Goal: Task Accomplishment & Management: Manage account settings

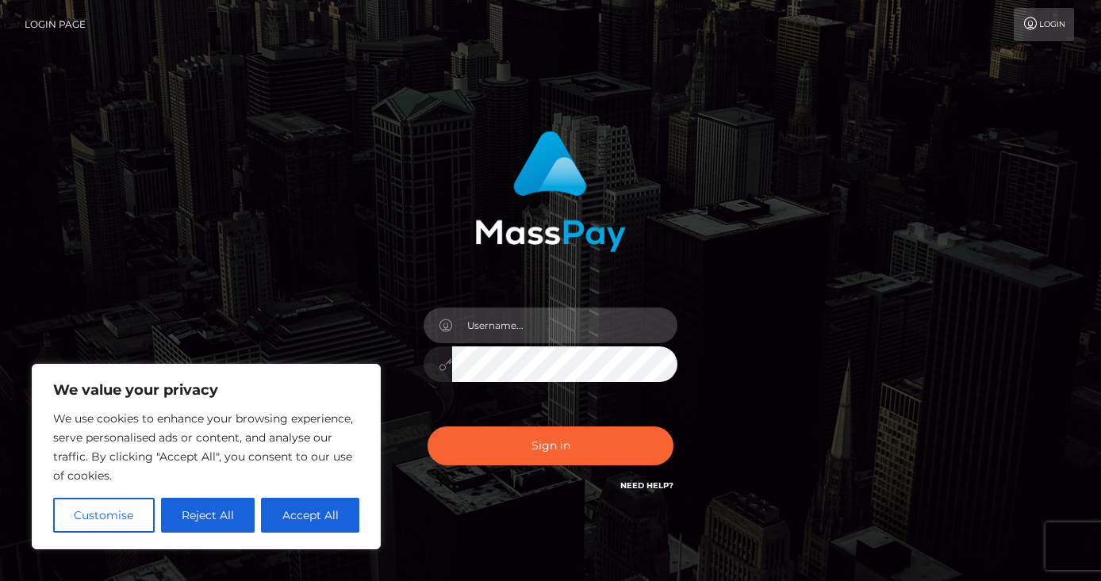
click at [489, 332] on input "text" at bounding box center [564, 326] width 225 height 36
type input "[EMAIL_ADDRESS][DOMAIN_NAME]"
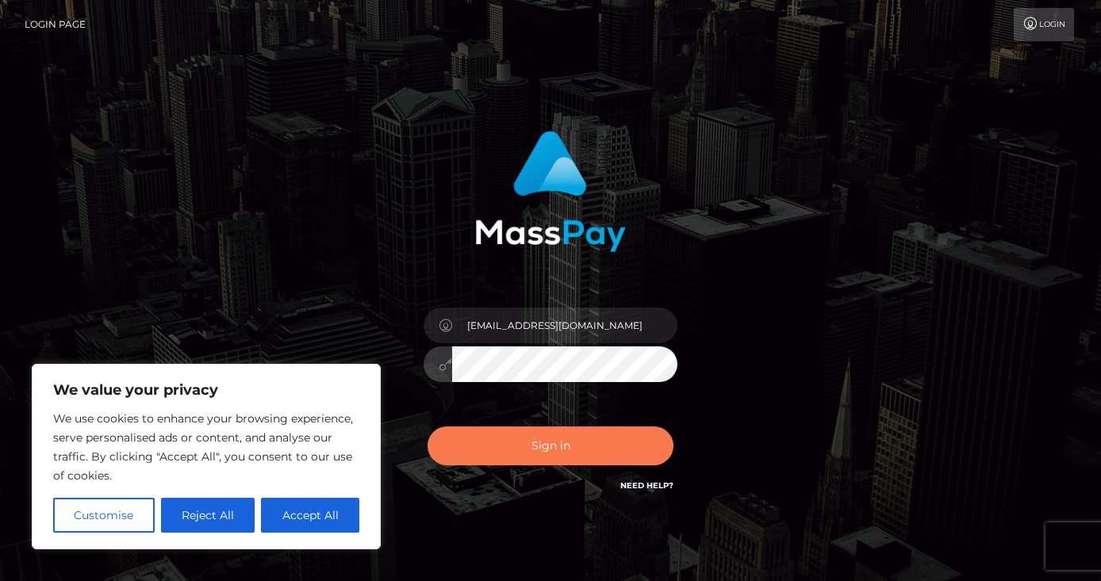
click at [543, 441] on button "Sign in" at bounding box center [551, 446] width 246 height 39
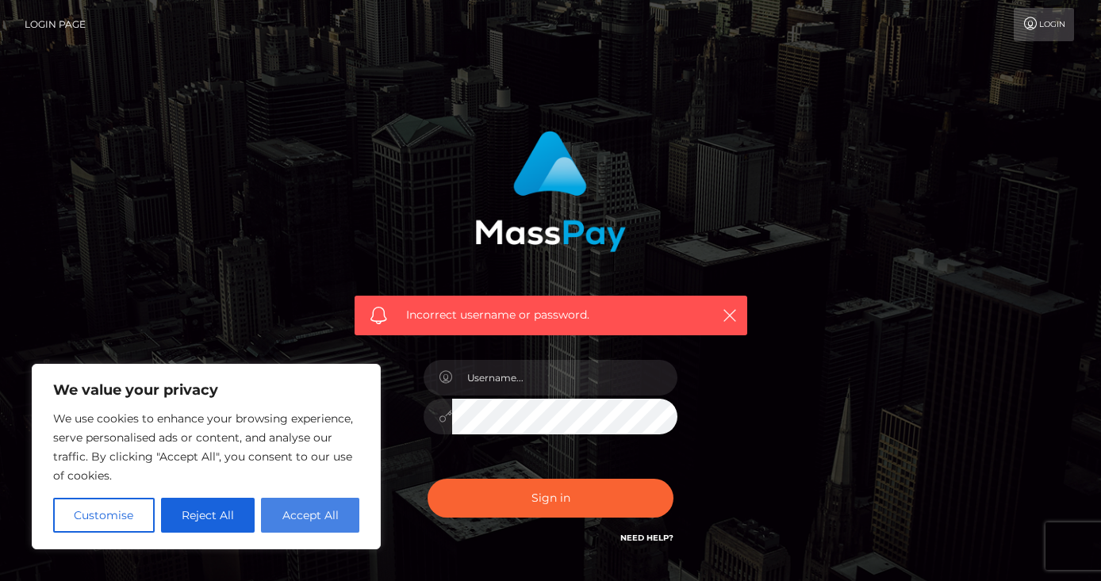
click at [294, 524] on button "Accept All" at bounding box center [310, 515] width 98 height 35
checkbox input "true"
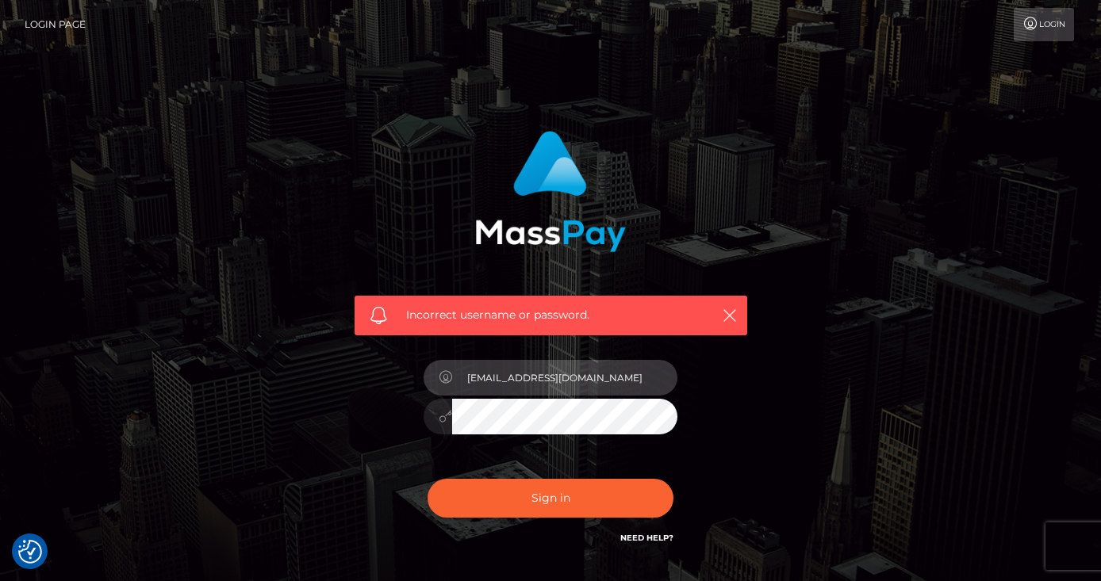
type input "Abby67_11@outlook.com"
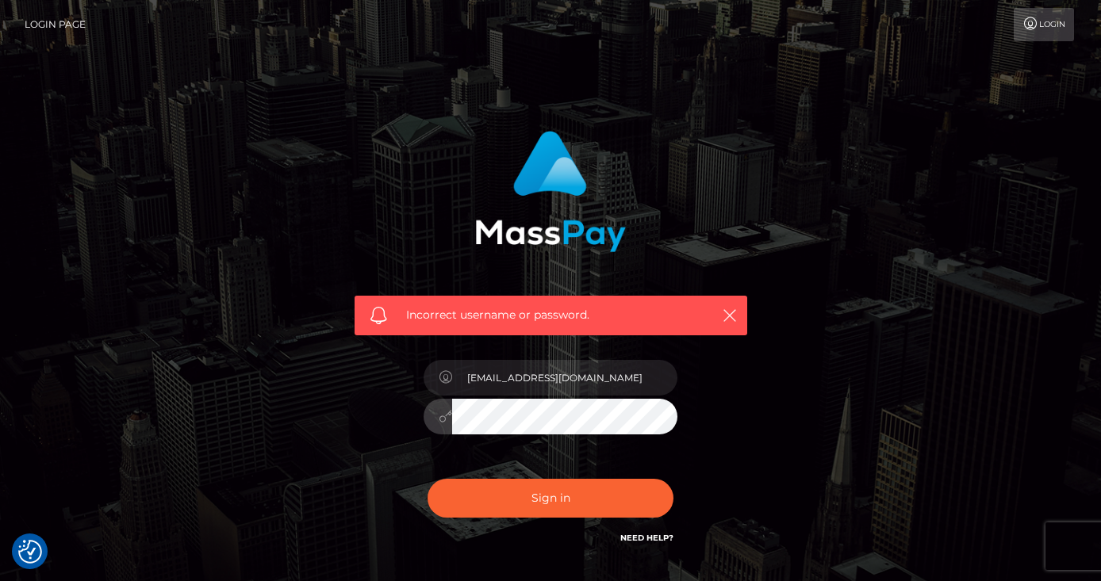
click at [551, 497] on button "Sign in" at bounding box center [551, 498] width 246 height 39
checkbox input "true"
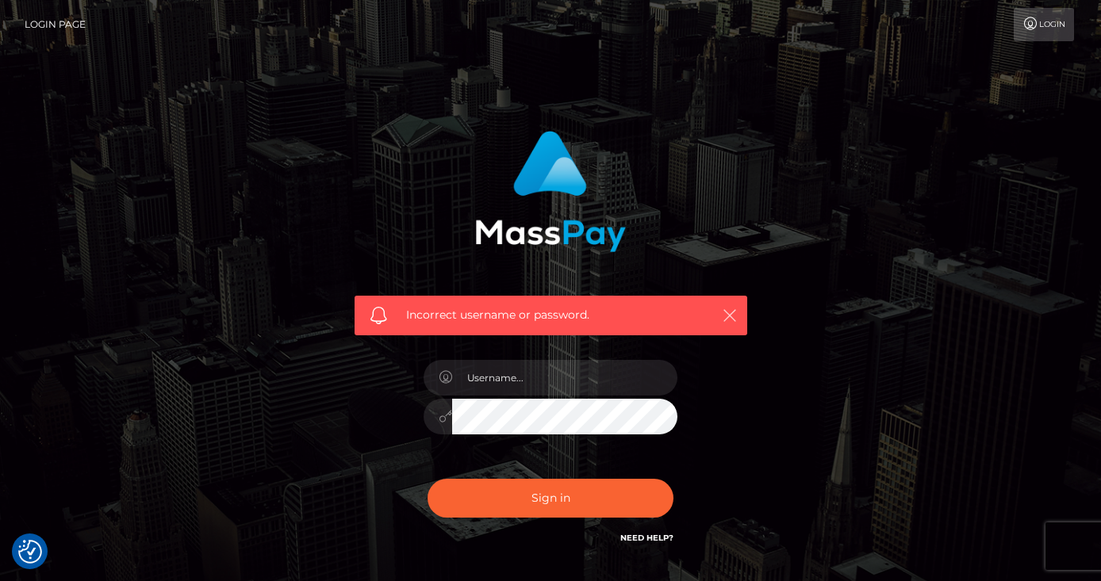
click at [728, 315] on icon "button" at bounding box center [730, 316] width 16 height 16
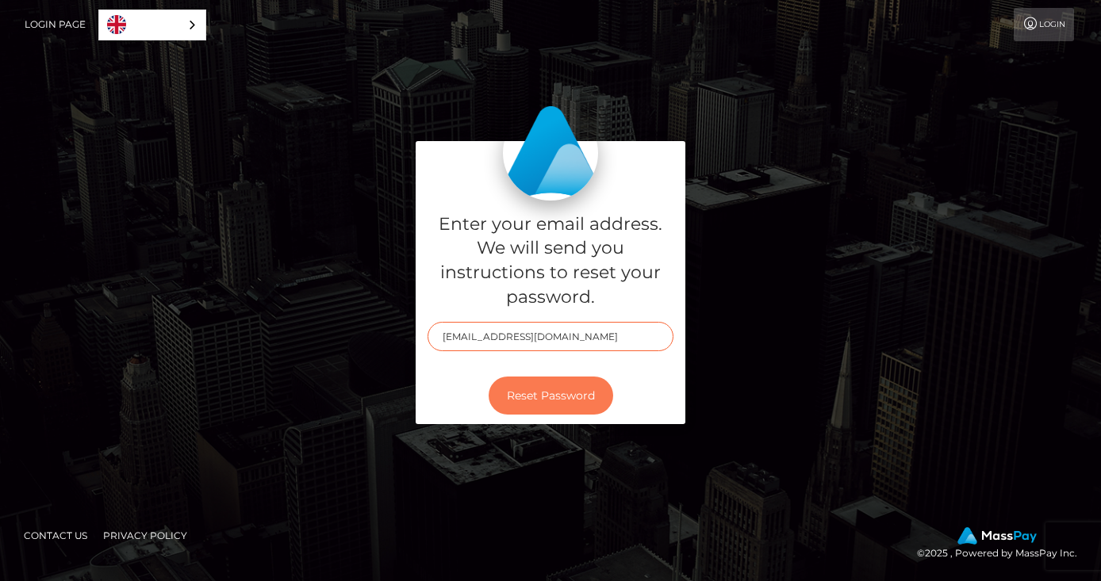
type input "[EMAIL_ADDRESS][DOMAIN_NAME]"
click at [533, 395] on button "Reset Password" at bounding box center [551, 396] width 125 height 39
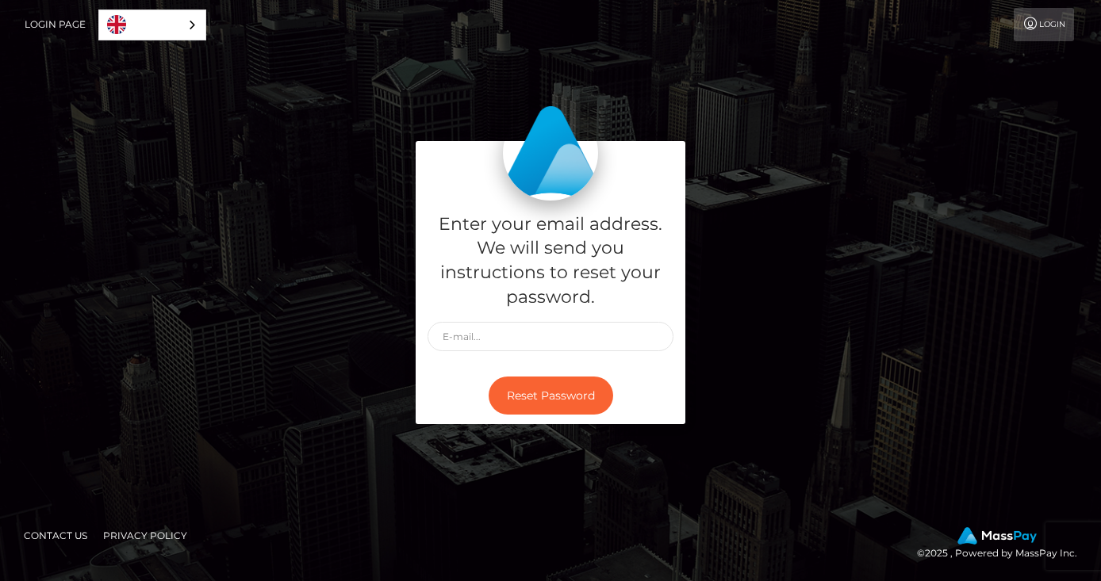
click at [186, 25] on div "English" at bounding box center [152, 25] width 108 height 31
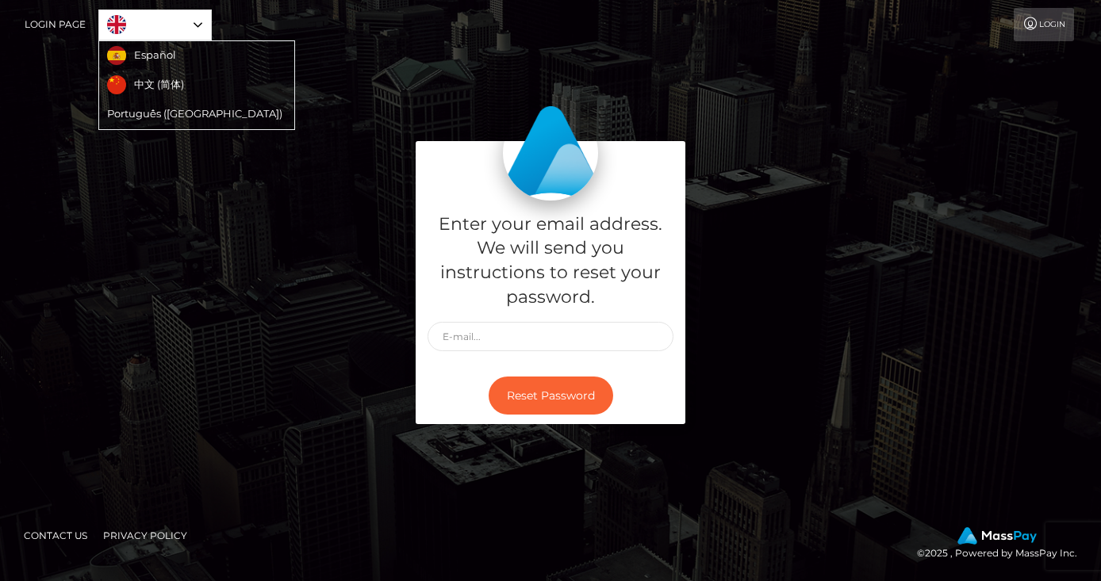
click at [114, 21] on img "Language" at bounding box center [116, 24] width 19 height 19
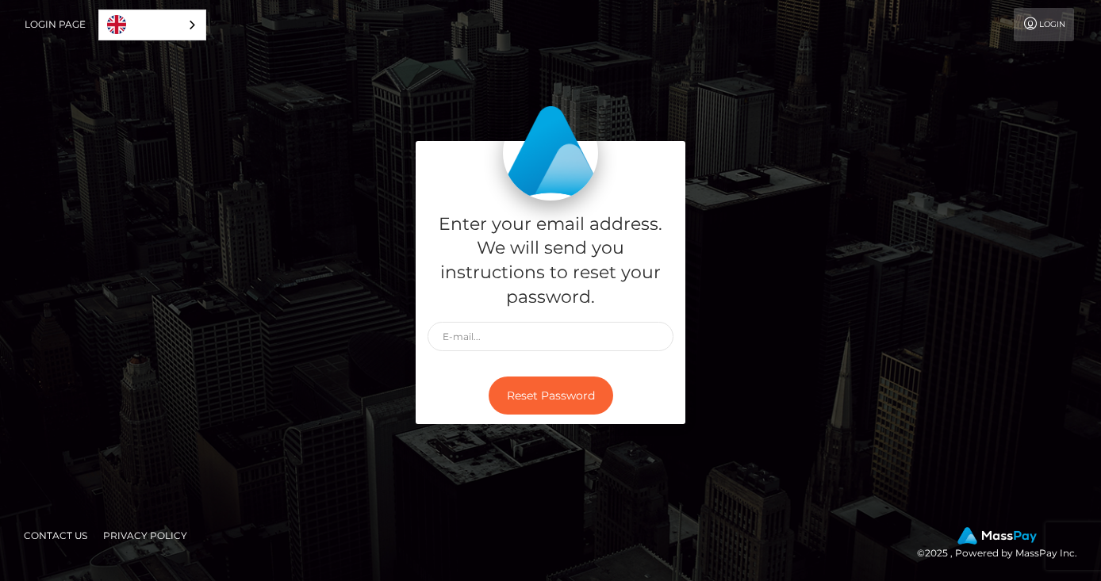
click at [114, 21] on img "Language" at bounding box center [116, 24] width 19 height 19
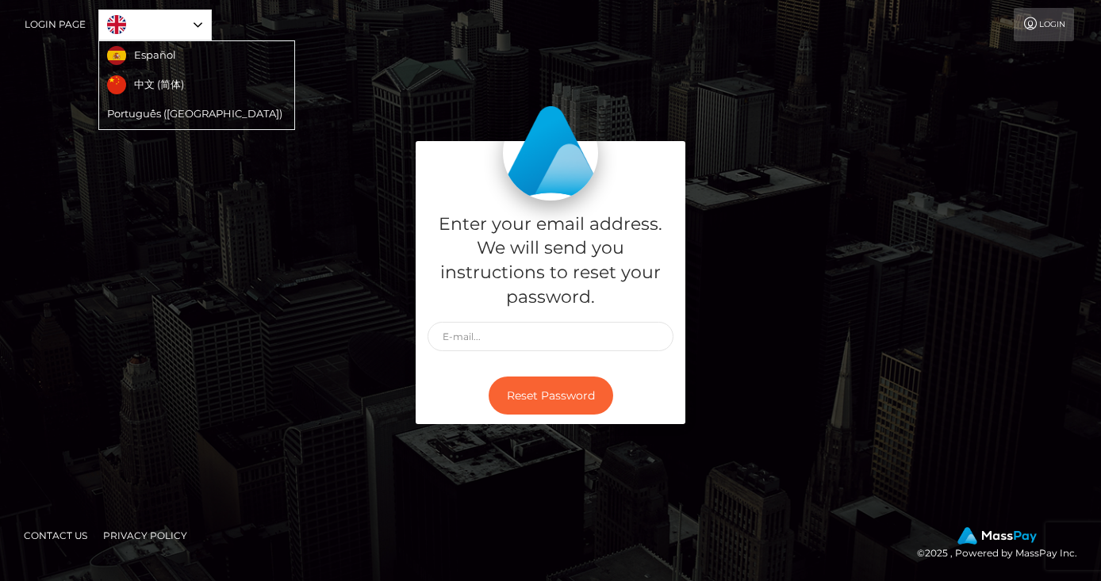
click at [202, 23] on div "English" at bounding box center [154, 25] width 113 height 31
